Goal: Task Accomplishment & Management: Use online tool/utility

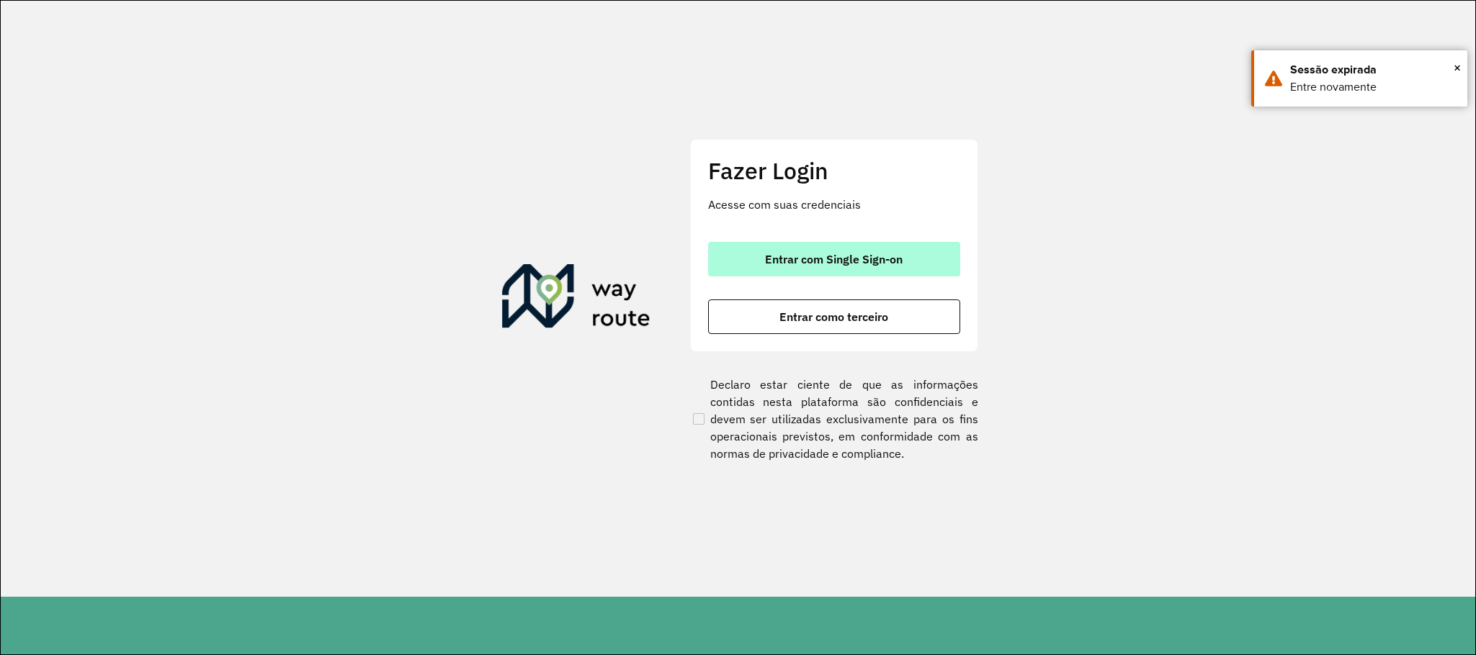
click at [755, 248] on button "Entrar com Single Sign-on" at bounding box center [834, 259] width 252 height 35
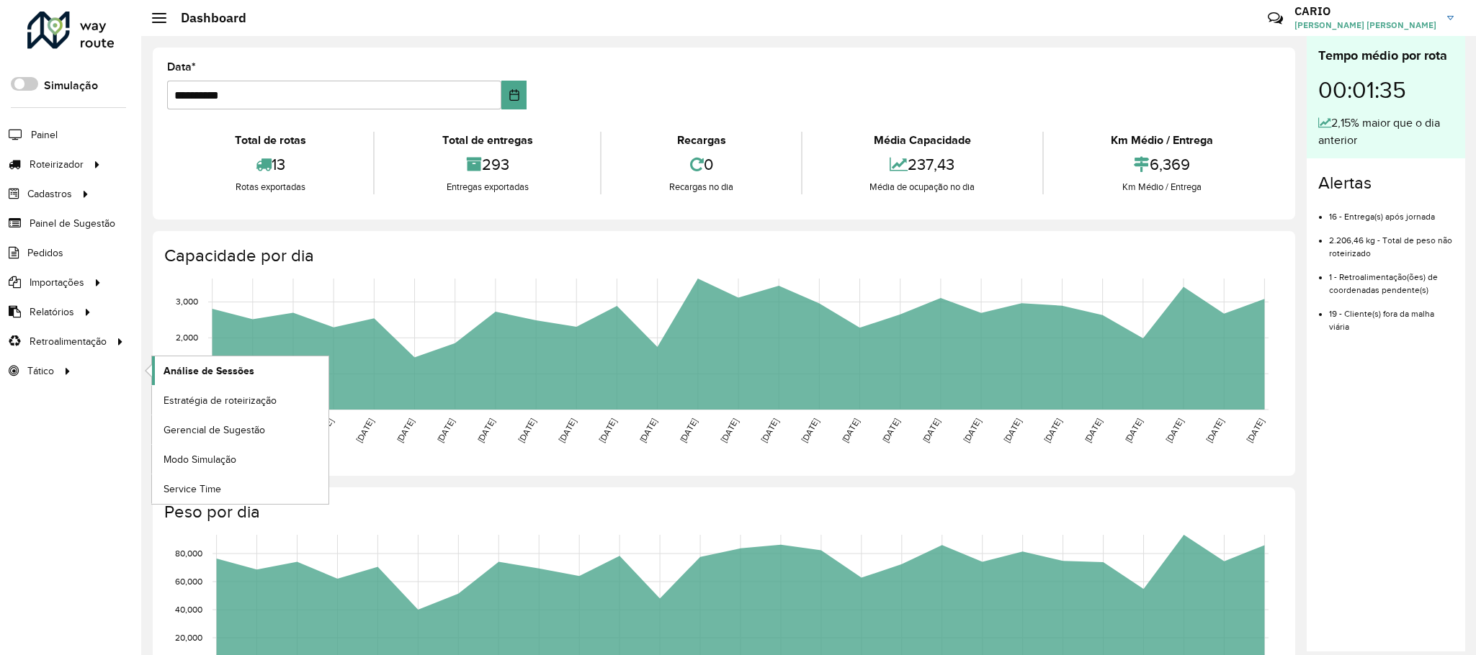
click at [184, 376] on span "Análise de Sessões" at bounding box center [208, 371] width 91 height 15
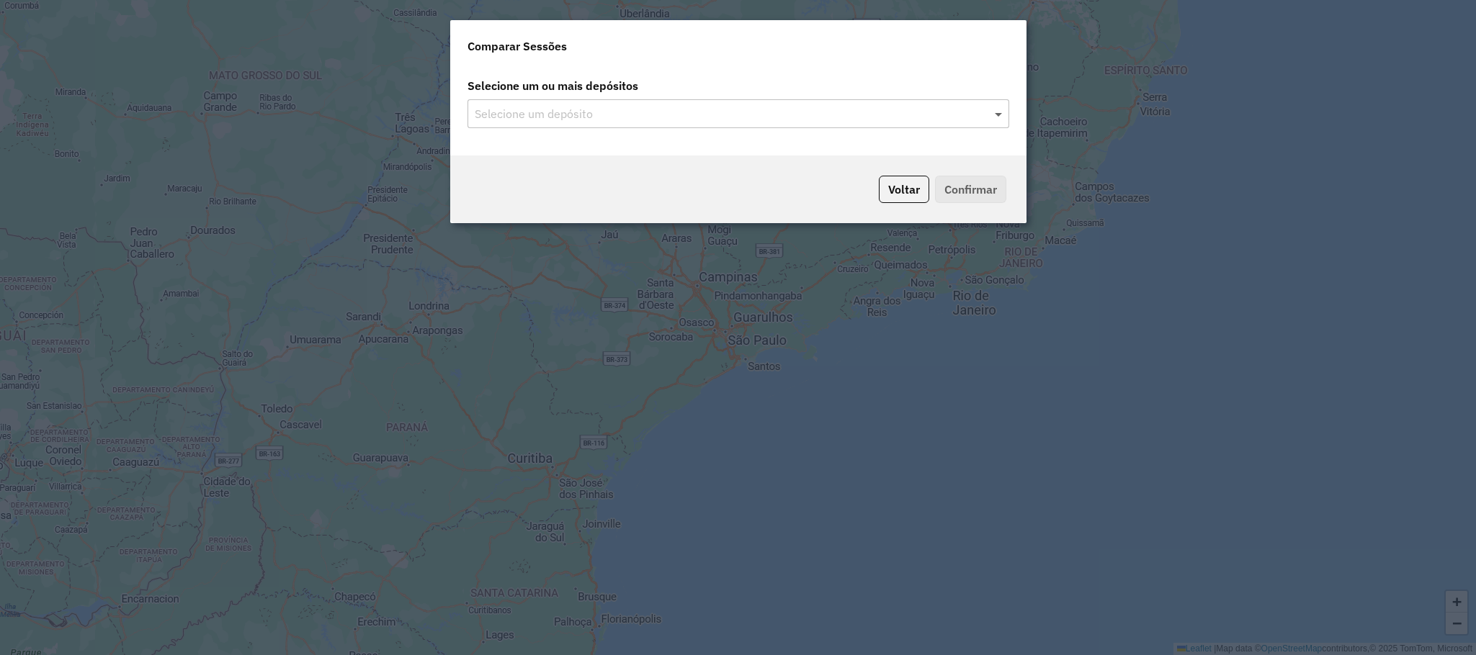
click at [998, 105] on span at bounding box center [1000, 113] width 18 height 17
click at [997, 120] on span at bounding box center [1000, 113] width 18 height 17
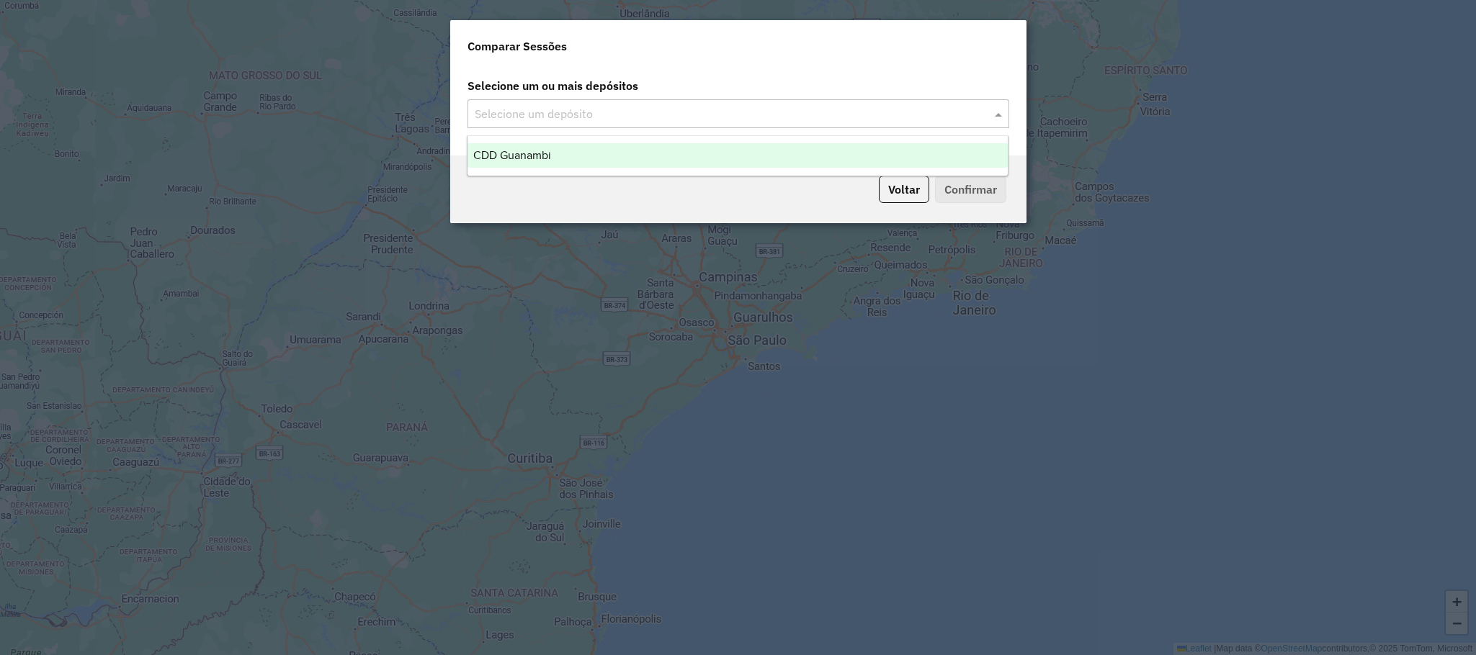
drag, startPoint x: 779, startPoint y: 163, endPoint x: 861, endPoint y: 166, distance: 82.2
click at [780, 163] on div "CDD Guanambi" at bounding box center [737, 155] width 540 height 24
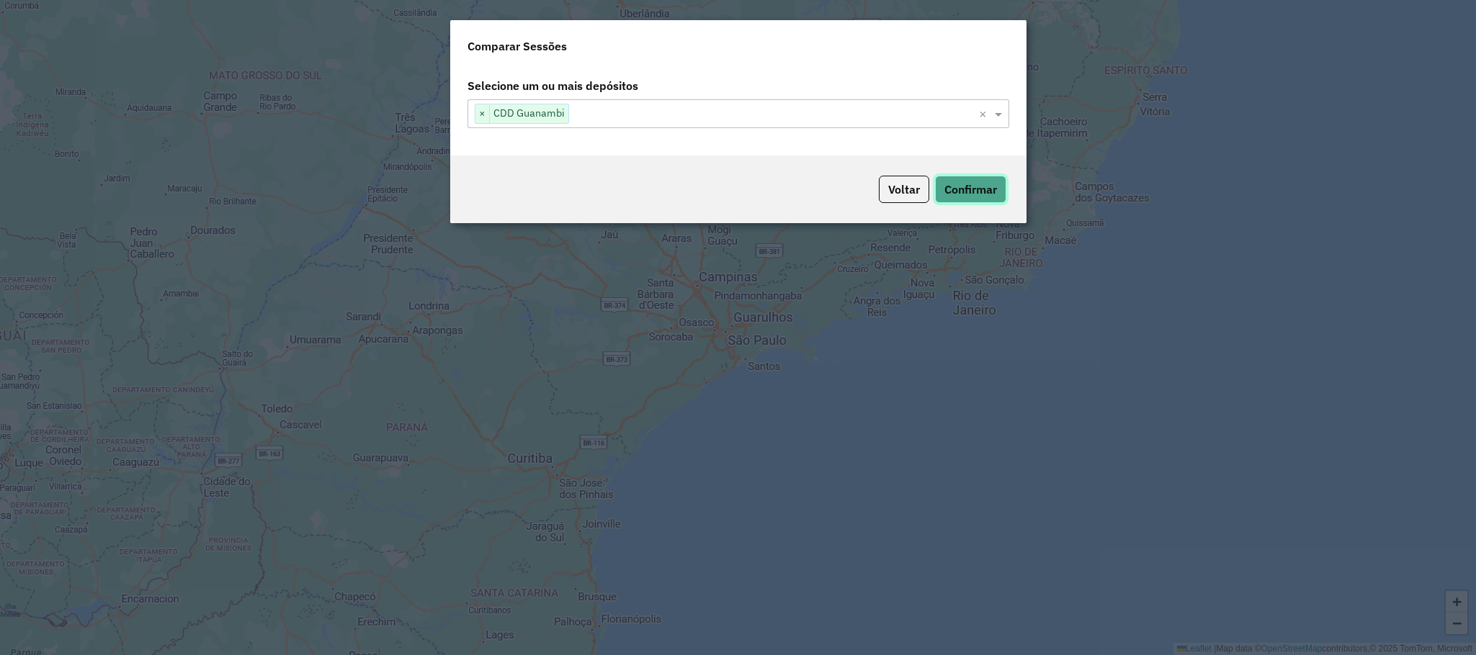
click at [979, 190] on button "Confirmar" at bounding box center [970, 189] width 71 height 27
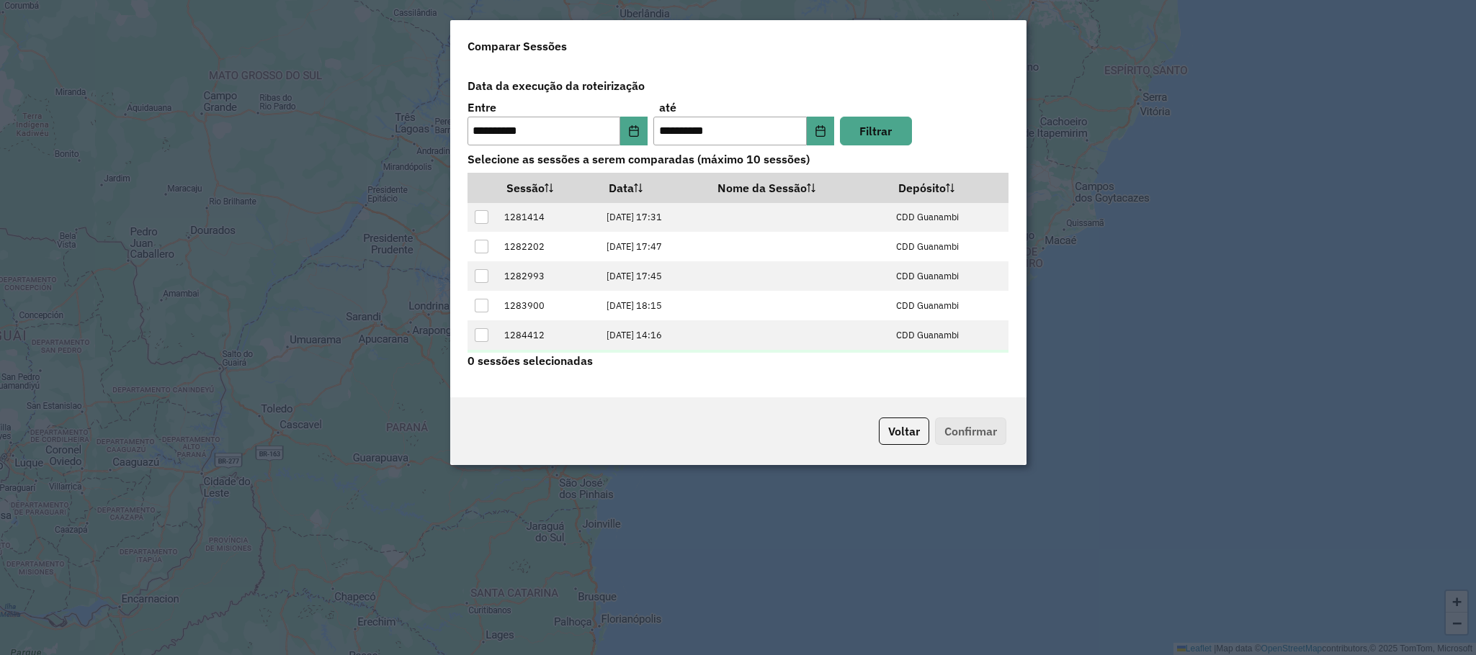
scroll to position [59, 0]
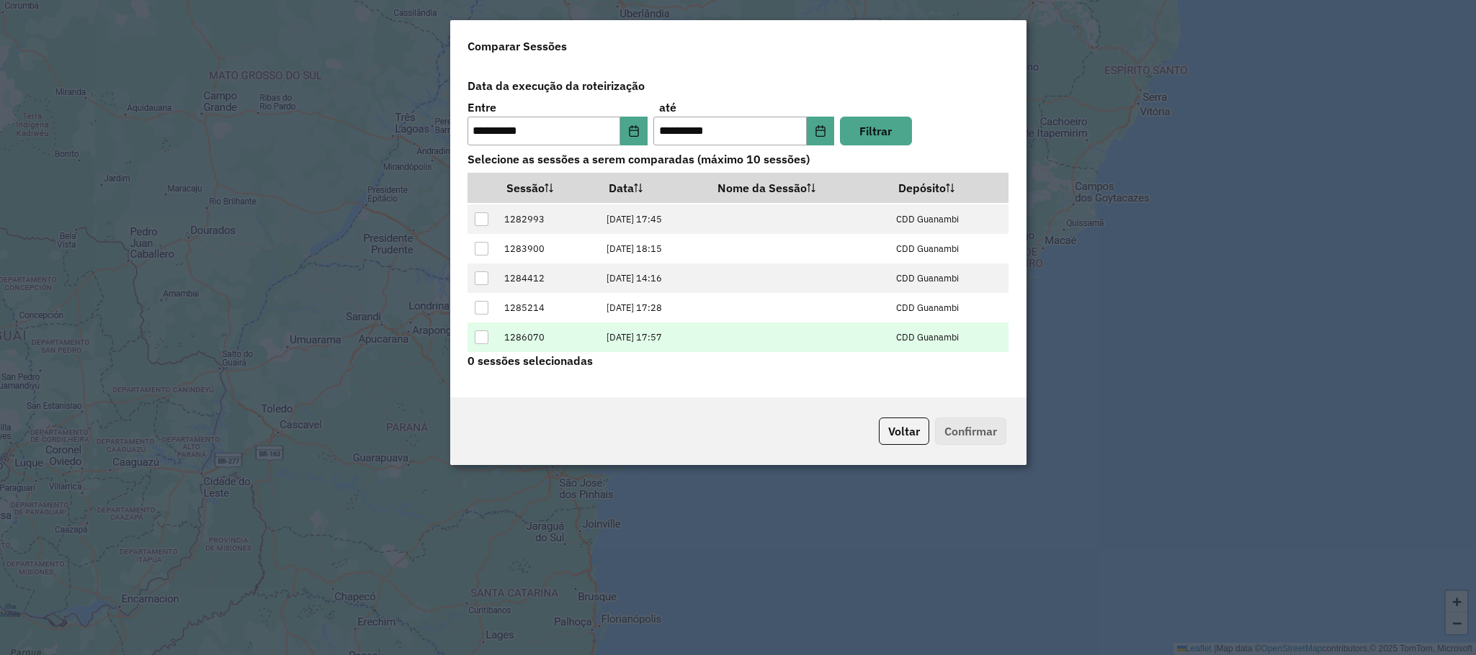
click at [480, 338] on div at bounding box center [482, 338] width 14 height 14
click at [966, 435] on button "Confirmar" at bounding box center [970, 431] width 71 height 27
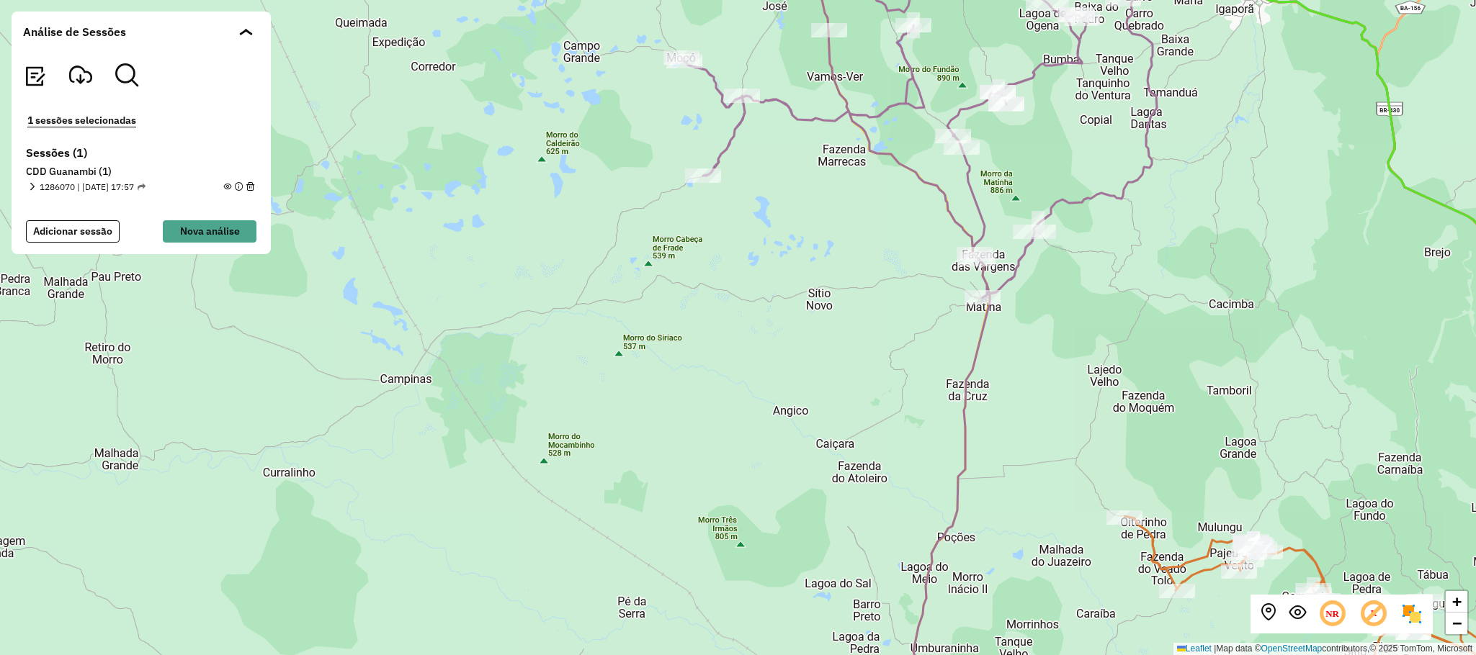
drag, startPoint x: 1182, startPoint y: 232, endPoint x: 1201, endPoint y: 454, distance: 222.7
click at [1201, 454] on div "+ − Leaflet | Map data © OpenStreetMap contributors,© 2025 TomTom, Microsoft" at bounding box center [738, 327] width 1476 height 655
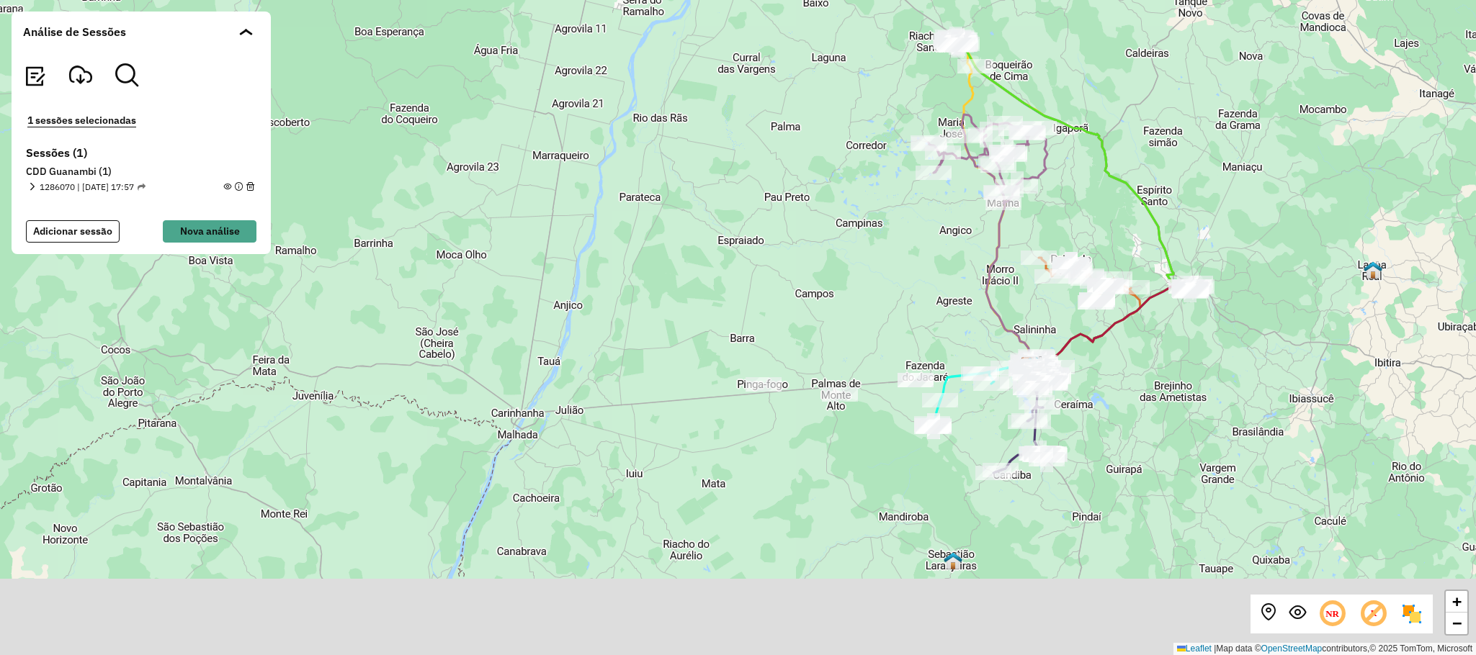
drag, startPoint x: 1221, startPoint y: 539, endPoint x: 1180, endPoint y: 447, distance: 100.3
click at [1211, 421] on div "+ − Leaflet | Map data © OpenStreetMap contributors,© 2025 TomTom, Microsoft" at bounding box center [738, 327] width 1476 height 655
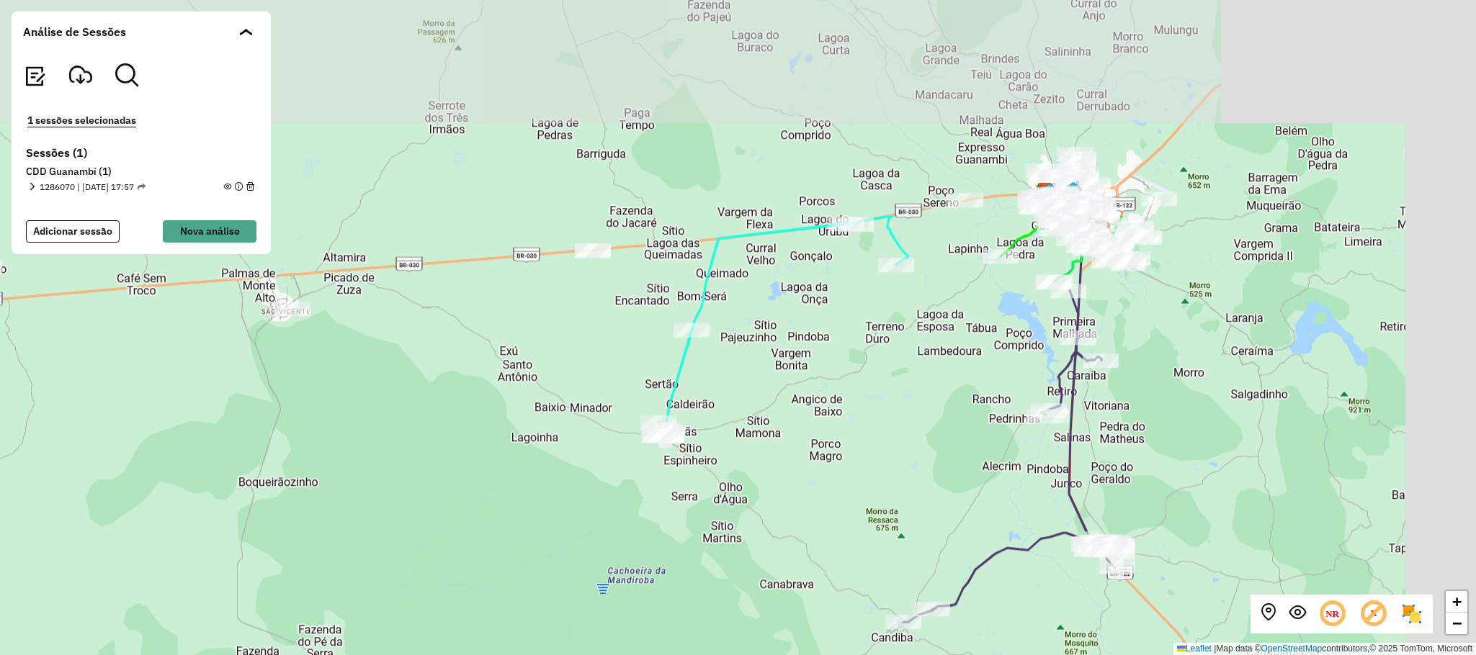
drag, startPoint x: 1070, startPoint y: 221, endPoint x: 949, endPoint y: 470, distance: 276.4
click at [951, 470] on div "+ − Leaflet | Map data © OpenStreetMap contributors,© 2025 TomTom, Microsoft" at bounding box center [738, 327] width 1476 height 655
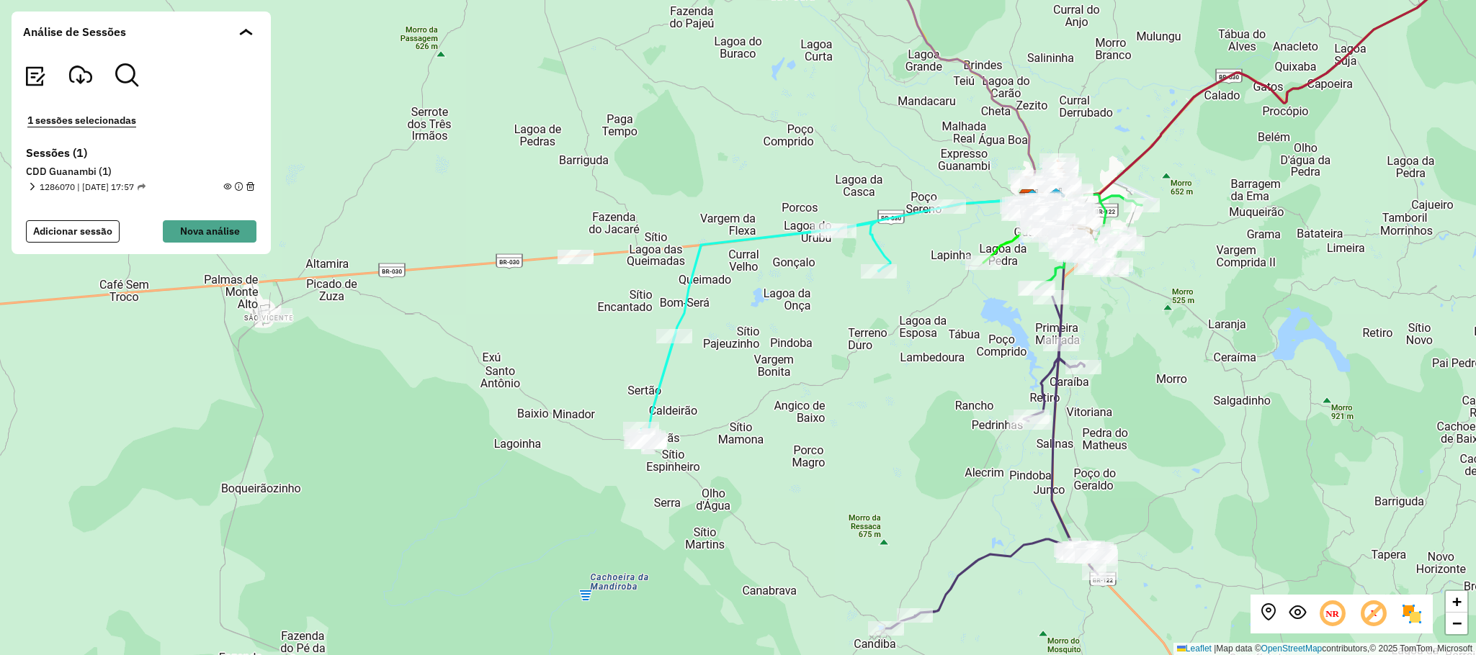
drag, startPoint x: 918, startPoint y: 380, endPoint x: 853, endPoint y: 420, distance: 76.0
click at [853, 420] on div "+ − Leaflet | Map data © OpenStreetMap contributors,© 2025 TomTom, Microsoft" at bounding box center [738, 327] width 1476 height 655
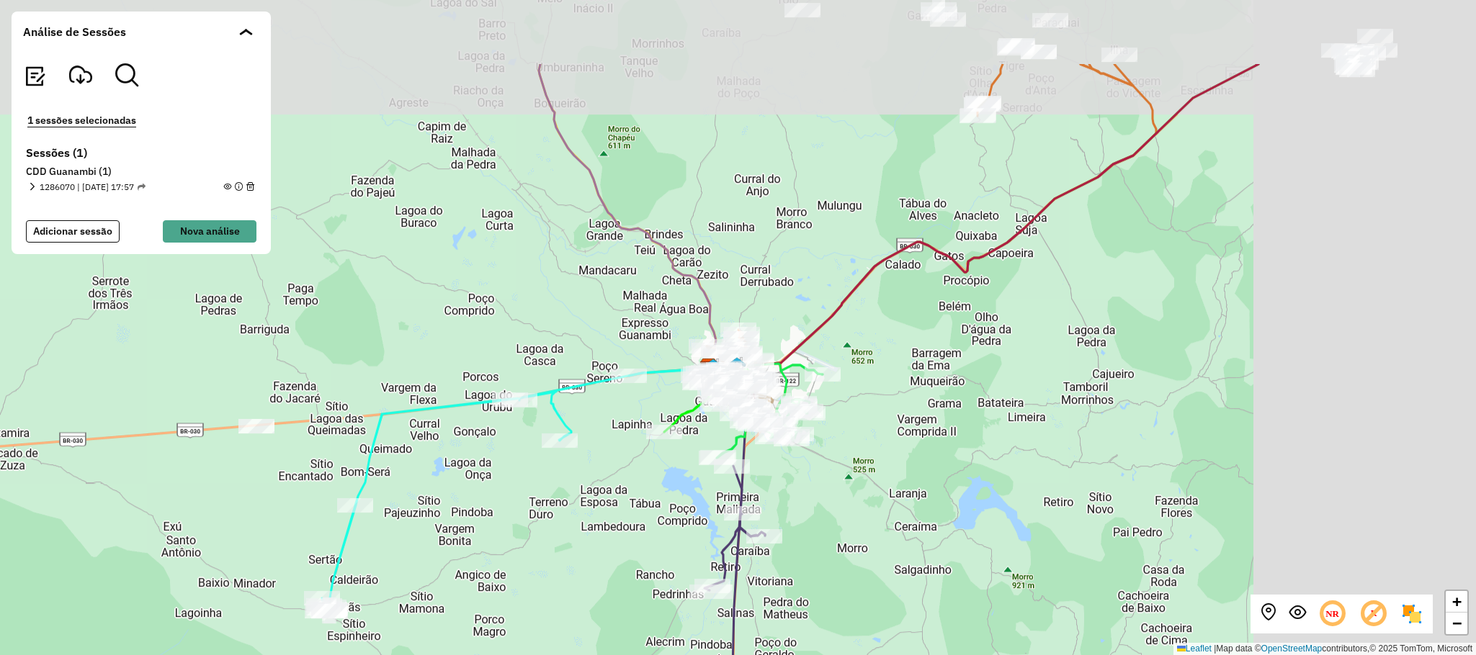
drag, startPoint x: 1221, startPoint y: 331, endPoint x: 848, endPoint y: 462, distance: 396.3
click at [866, 462] on div "+ − Leaflet | Map data © OpenStreetMap contributors,© 2025 TomTom, Microsoft" at bounding box center [738, 327] width 1476 height 655
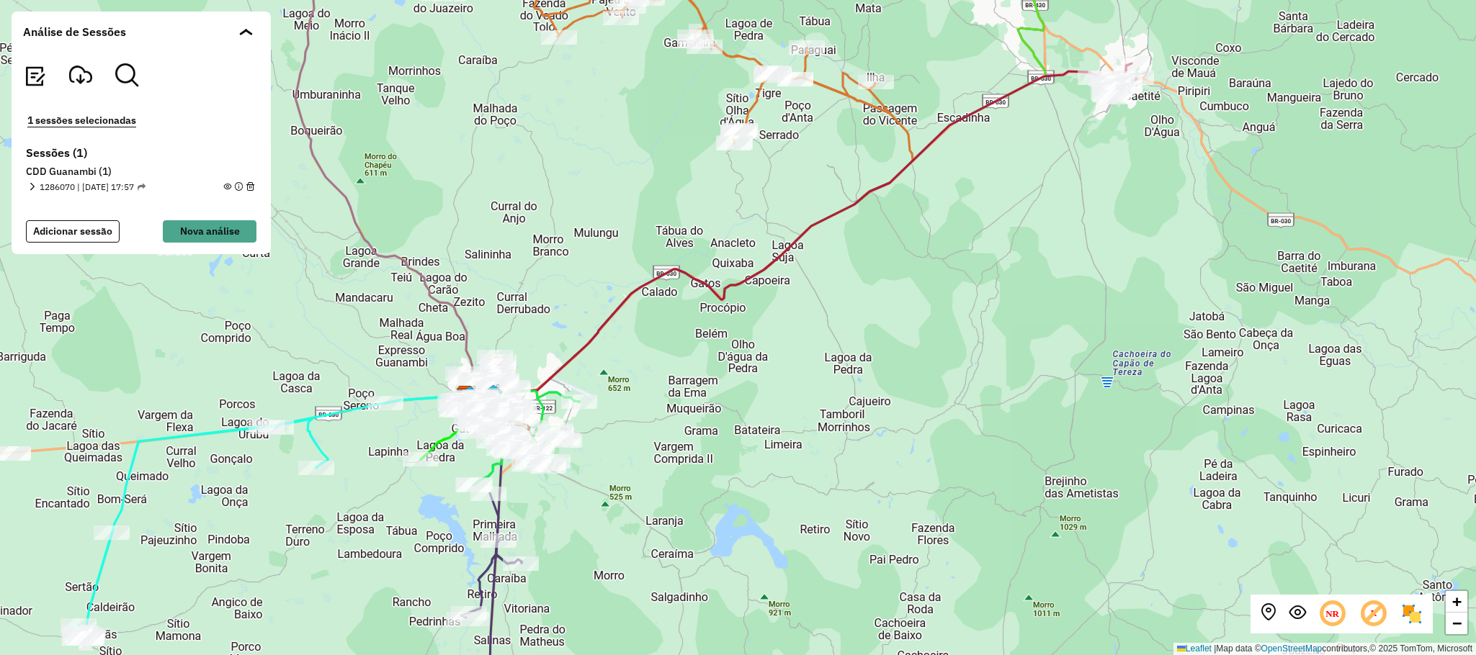
drag, startPoint x: 1160, startPoint y: 266, endPoint x: 1118, endPoint y: 446, distance: 185.0
click at [1118, 446] on div "+ − Leaflet | Map data © OpenStreetMap contributors,© 2025 TomTom, Microsoft" at bounding box center [738, 327] width 1476 height 655
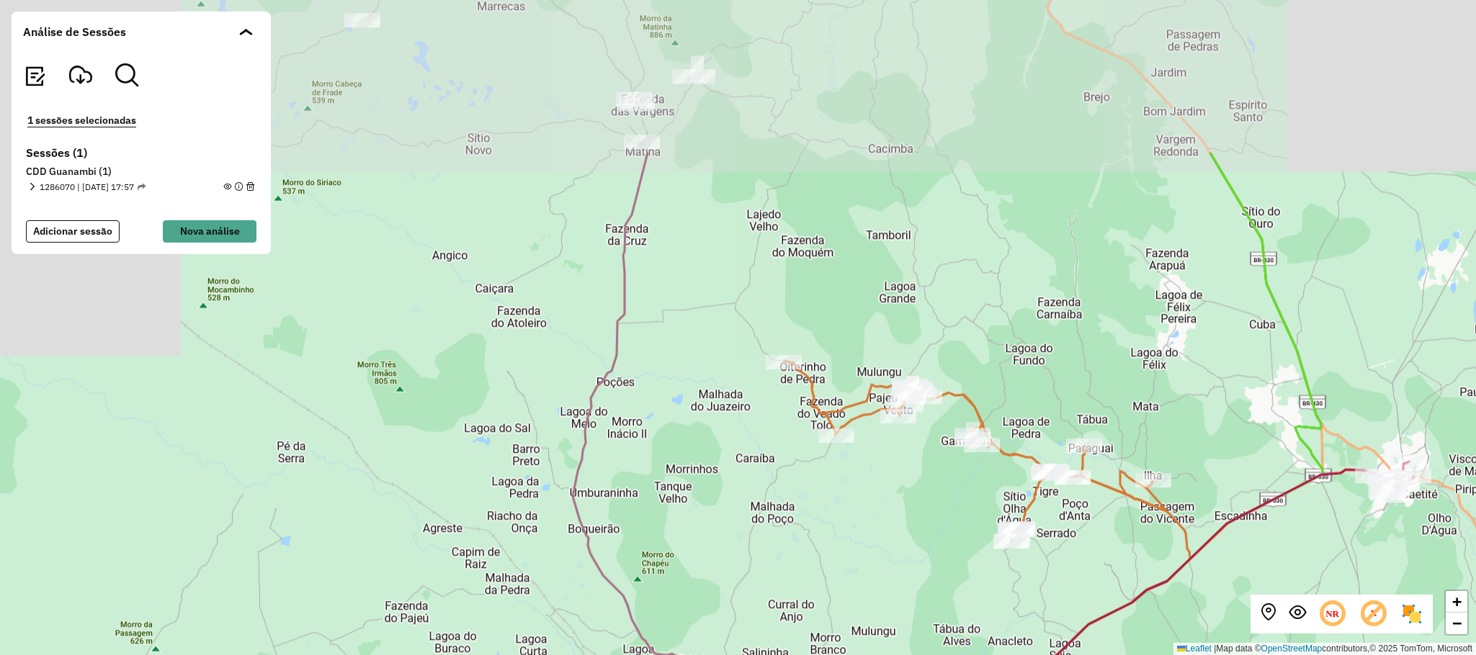
drag, startPoint x: 292, startPoint y: 268, endPoint x: 632, endPoint y: 482, distance: 401.6
click at [631, 484] on div "+ − Leaflet | Map data © OpenStreetMap contributors,© 2025 TomTom, Microsoft" at bounding box center [738, 327] width 1476 height 655
